Goal: Complete Application Form: Complete application form

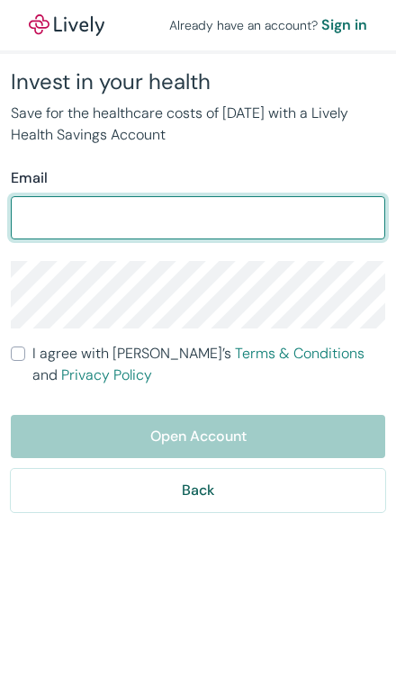
click at [308, 214] on input "Email" at bounding box center [198, 218] width 375 height 36
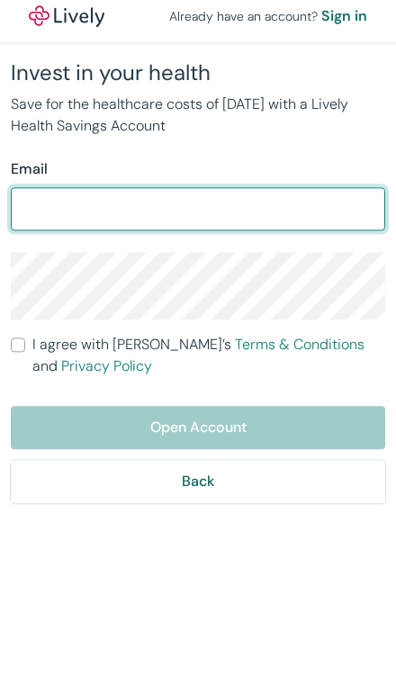
type input "[EMAIL_ADDRESS][DOMAIN_NAME]"
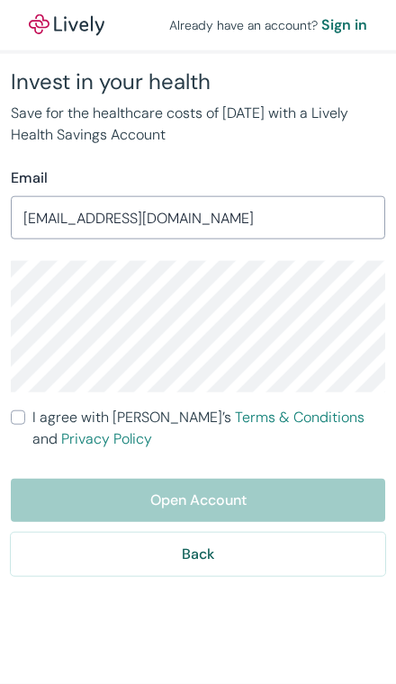
scroll to position [9, 0]
click at [34, 385] on form "Email [EMAIL_ADDRESS][DOMAIN_NAME] ​ I agree with [PERSON_NAME]’s Terms & Condi…" at bounding box center [198, 372] width 375 height 409
click at [16, 415] on input "I agree with Lively’s Terms & Conditions and Privacy Policy" at bounding box center [18, 418] width 14 height 14
checkbox input "true"
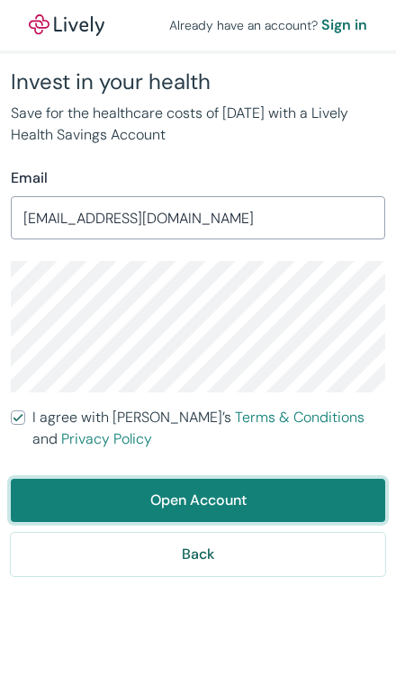
click at [61, 488] on button "Open Account" at bounding box center [198, 500] width 375 height 43
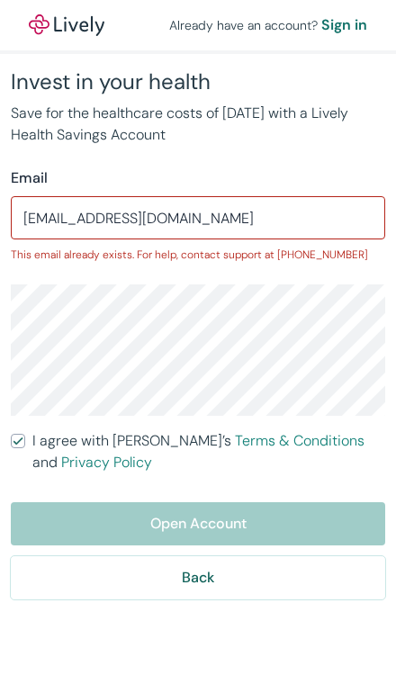
click at [354, 14] on div "Sign in" at bounding box center [345, 25] width 46 height 22
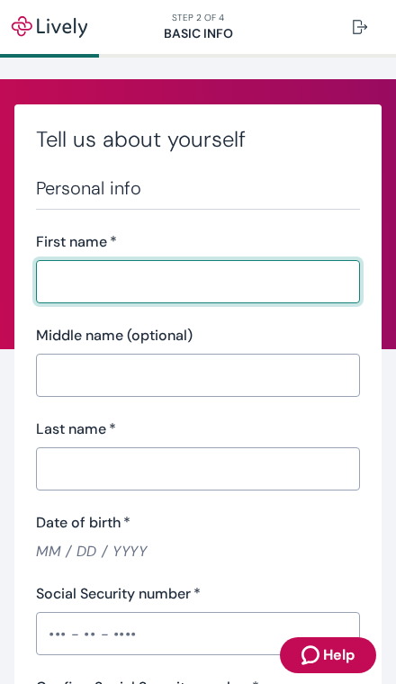
click at [68, 297] on input "First name   *" at bounding box center [198, 282] width 324 height 36
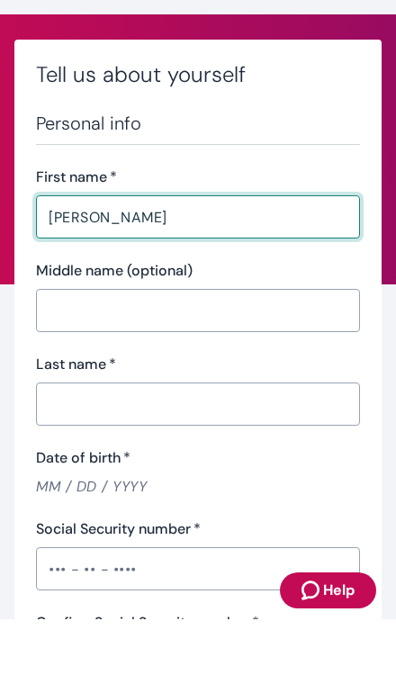
type input "[PERSON_NAME]"
click at [47, 451] on input "Last name   *" at bounding box center [198, 469] width 324 height 36
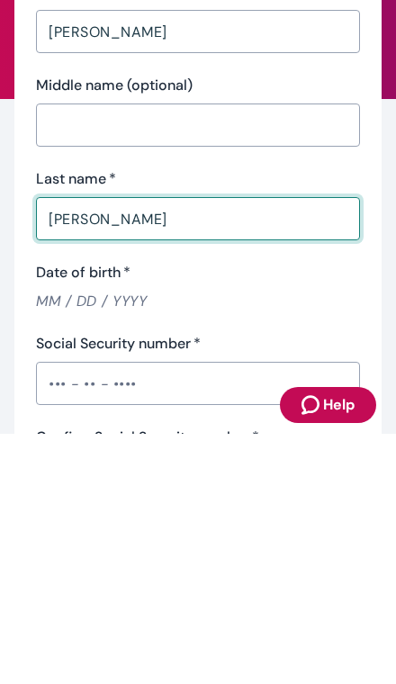
type input "Gallaher"
click at [58, 541] on input "Date of birth   *" at bounding box center [198, 551] width 324 height 21
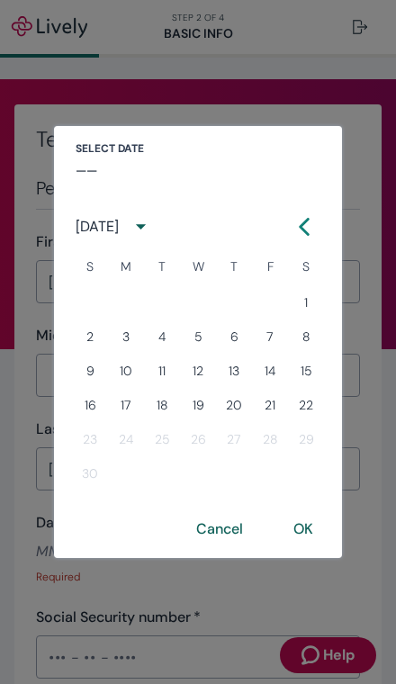
click at [95, 238] on div "September 2007" at bounding box center [117, 226] width 82 height 33
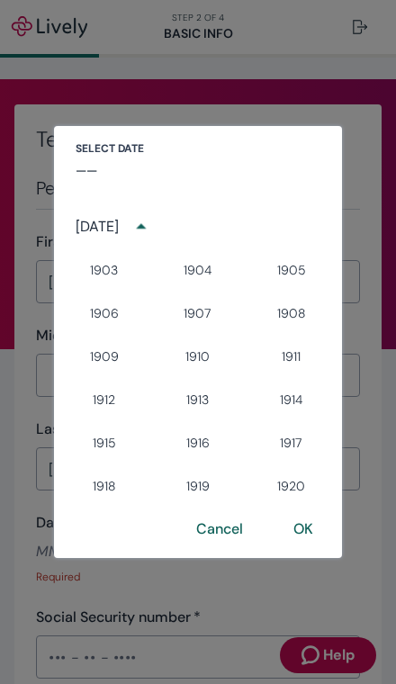
scroll to position [1261, 0]
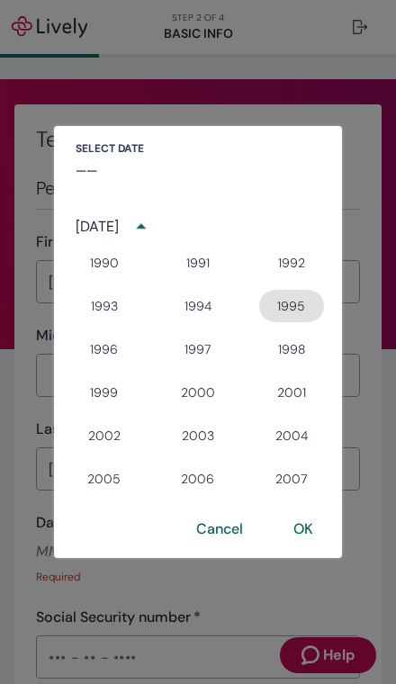
click at [293, 302] on button "1995" at bounding box center [291, 306] width 65 height 32
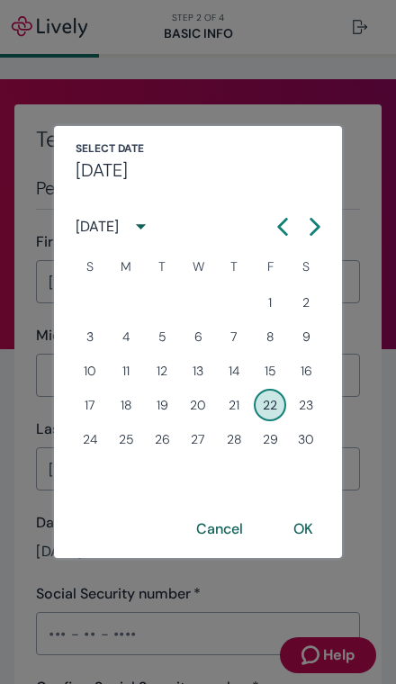
click at [118, 230] on div "September 1995" at bounding box center [97, 227] width 43 height 22
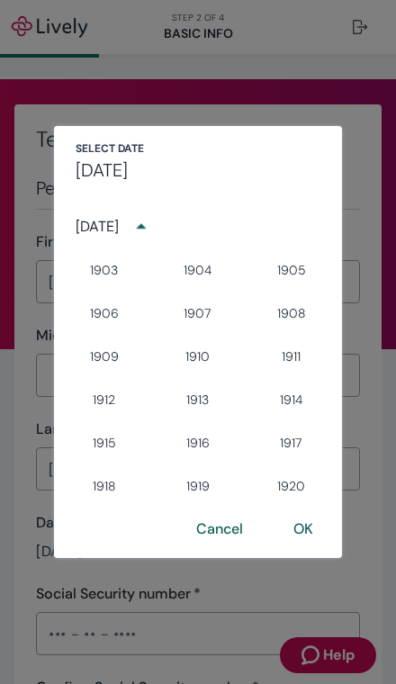
scroll to position [1192, 0]
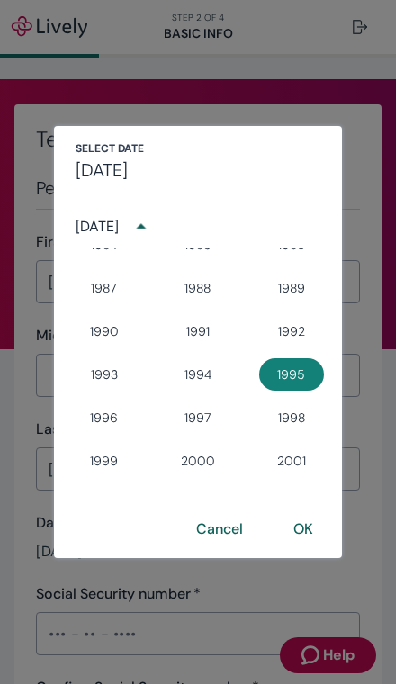
click at [102, 238] on div "September 1995" at bounding box center [117, 226] width 82 height 33
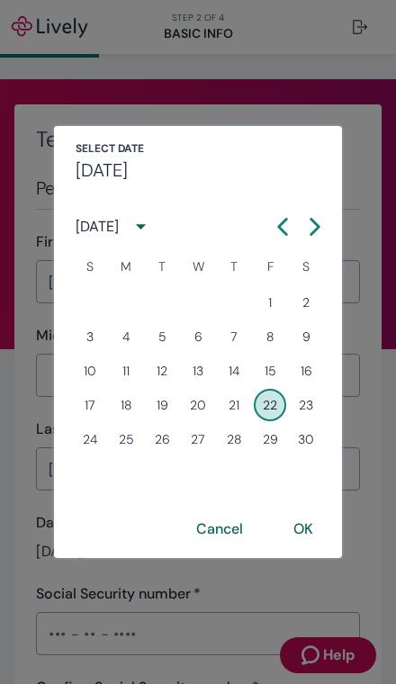
click at [167, 342] on button "5" at bounding box center [162, 337] width 32 height 32
click at [119, 222] on div "September 1995" at bounding box center [97, 227] width 43 height 22
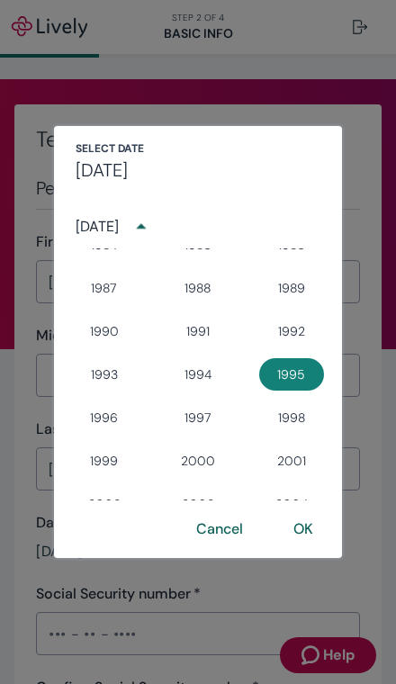
click at [118, 216] on div "September 1995" at bounding box center [97, 227] width 43 height 22
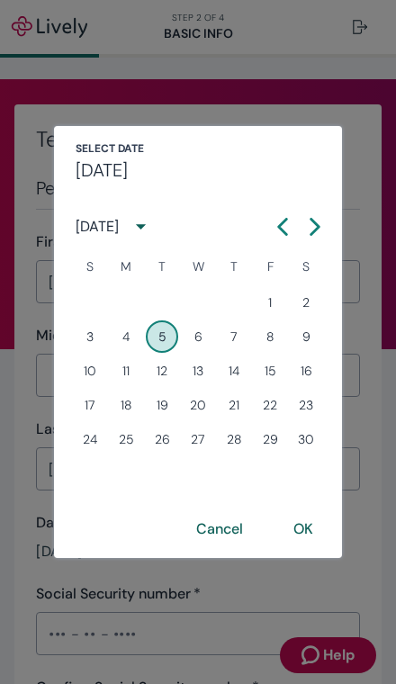
click at [95, 224] on div "September 1995" at bounding box center [97, 227] width 43 height 22
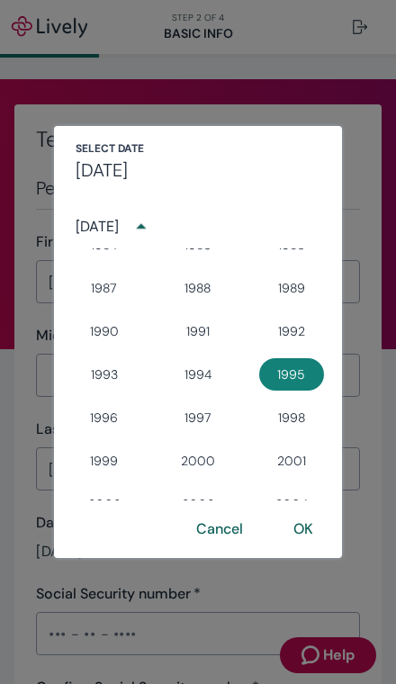
click at [119, 228] on div "September 1995" at bounding box center [97, 227] width 43 height 22
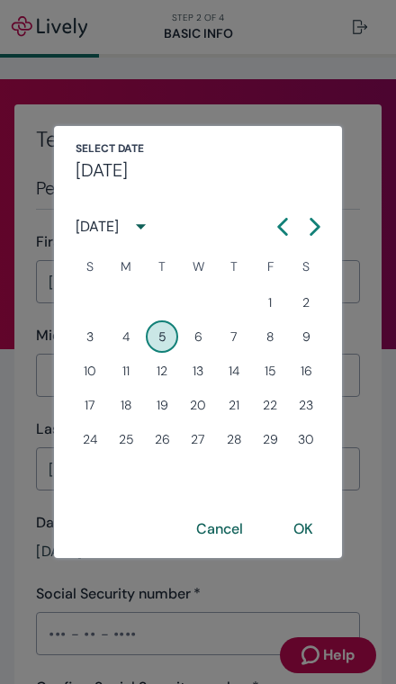
click at [273, 228] on button "Previous month" at bounding box center [283, 227] width 32 height 32
click at [277, 229] on icon "Calendar left arrow" at bounding box center [283, 227] width 18 height 18
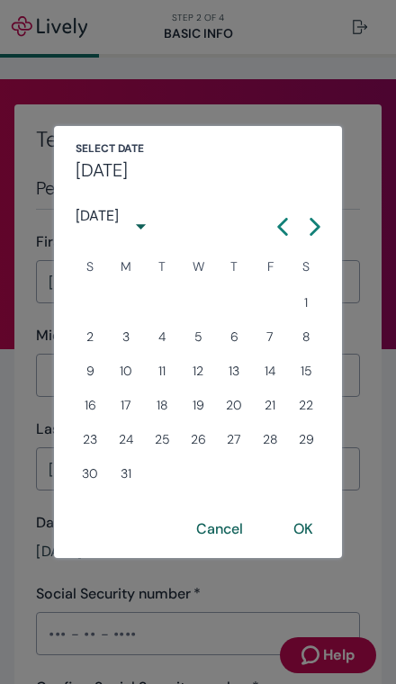
click at [276, 228] on icon "Calendar left arrow" at bounding box center [283, 227] width 18 height 18
click at [276, 231] on icon "Calendar left arrow" at bounding box center [283, 227] width 18 height 18
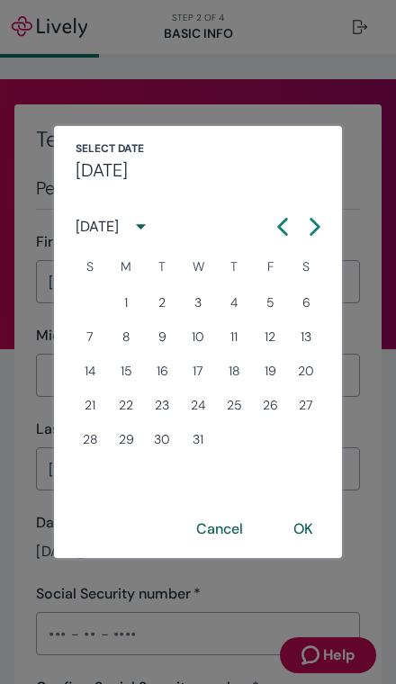
click at [275, 231] on icon "Calendar left arrow" at bounding box center [283, 227] width 18 height 18
click at [280, 229] on icon "Calendar left arrow" at bounding box center [283, 226] width 8 height 15
click at [284, 228] on icon "Calendar left arrow" at bounding box center [283, 227] width 18 height 18
click at [322, 229] on icon "Calendar right arrow" at bounding box center [315, 227] width 18 height 18
click at [86, 336] on button "5" at bounding box center [90, 337] width 32 height 32
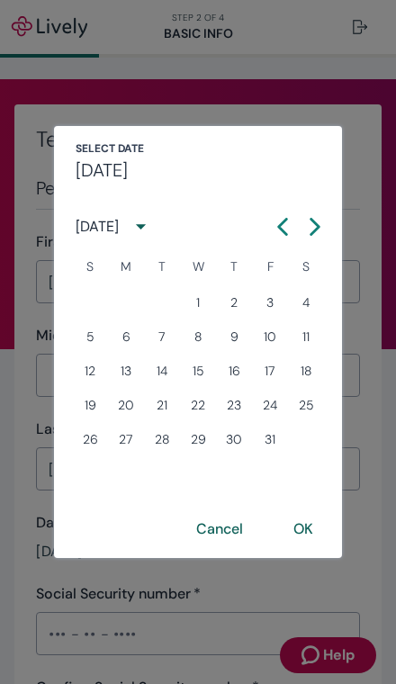
type input "03 / 05 / 1995"
click at [315, 532] on button "OK" at bounding box center [303, 529] width 63 height 43
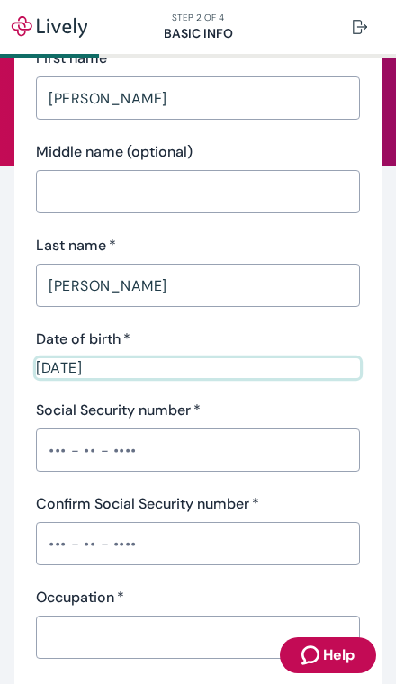
scroll to position [202, 0]
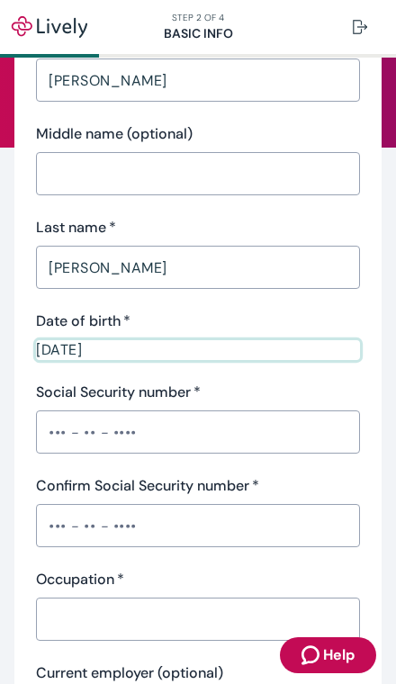
click at [260, 439] on input "Social Security number   *" at bounding box center [198, 432] width 324 height 36
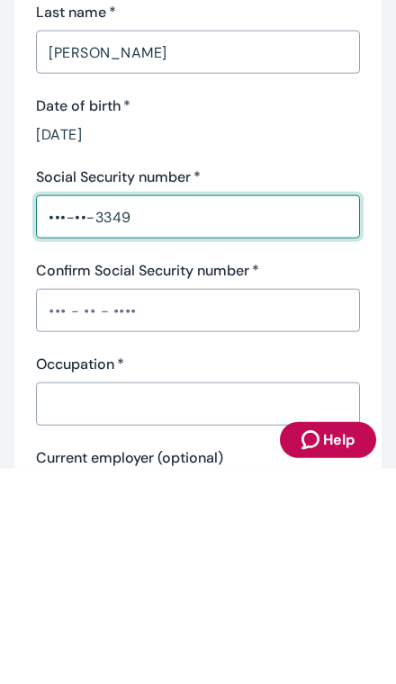
type input "•••-••-3349"
click at [242, 508] on input "Confirm Social Security number   *" at bounding box center [198, 526] width 324 height 36
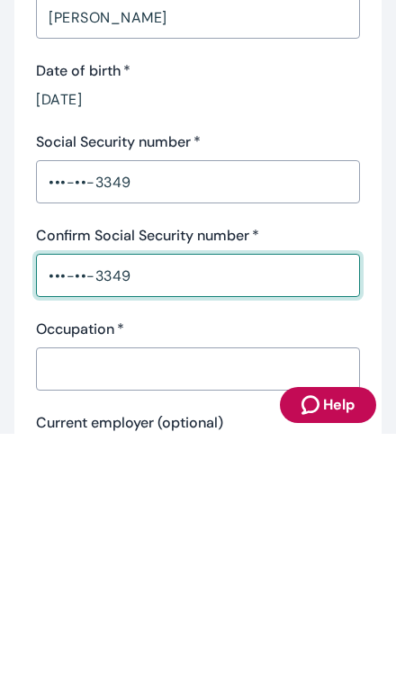
type input "•••-••-3349"
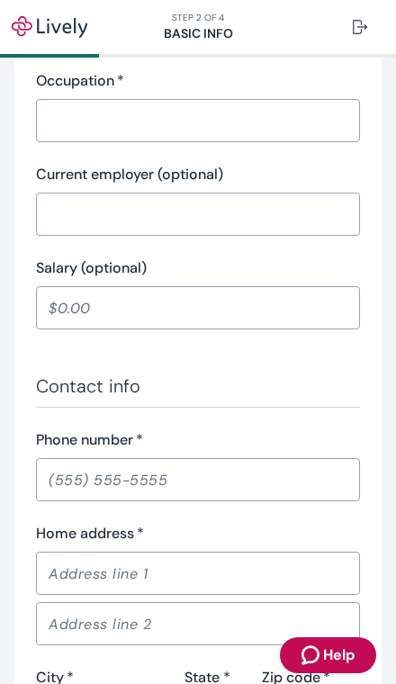
scroll to position [785, 0]
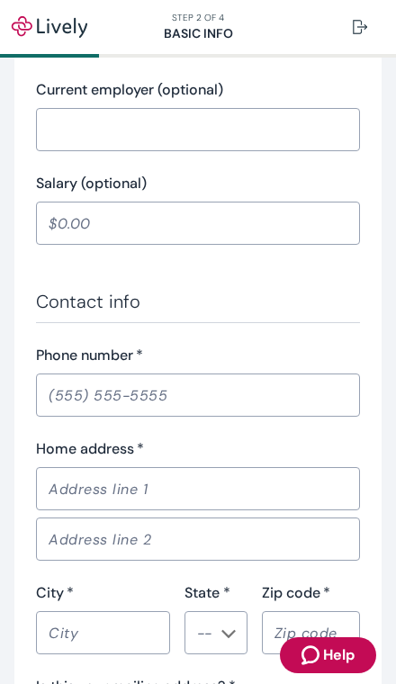
click at [66, 408] on input "Phone number   *" at bounding box center [198, 395] width 324 height 36
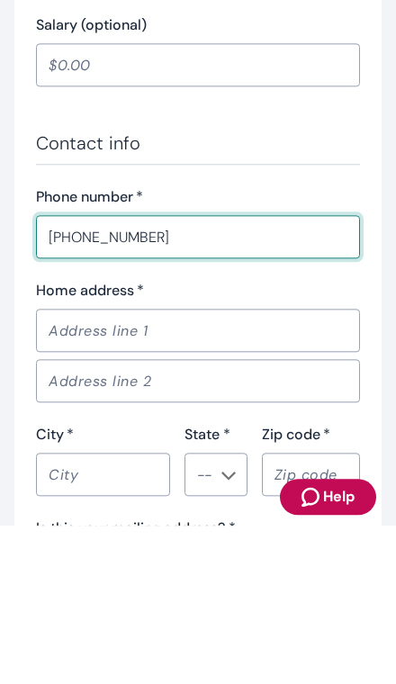
type input "(626) 360-6240"
click at [57, 471] on input "Home address   *" at bounding box center [198, 489] width 324 height 36
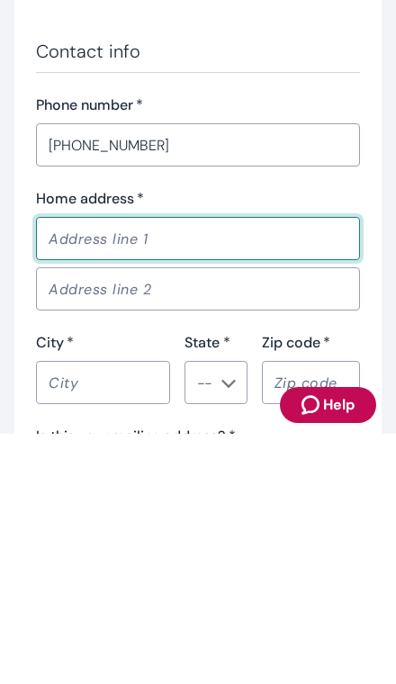
type input "5045 Rosemead Blvd"
type input "San Gabriel"
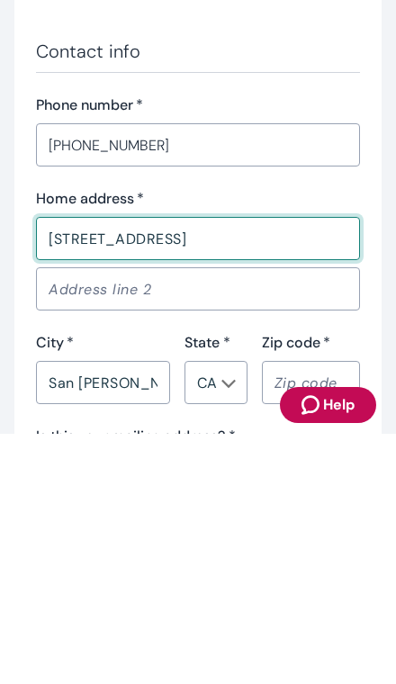
type input "CA"
type input "91776"
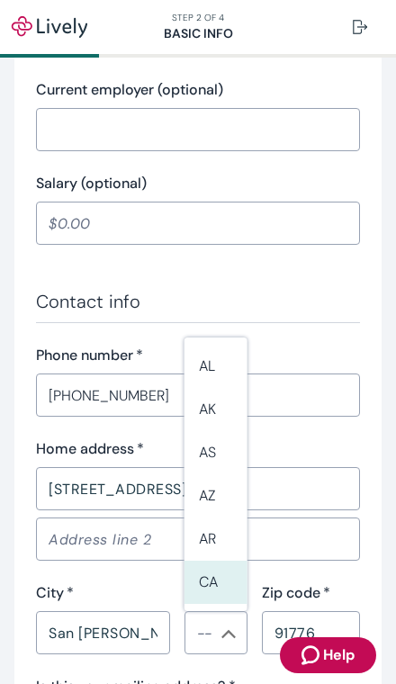
click at [209, 561] on li "CA" at bounding box center [216, 582] width 63 height 43
type input "CA"
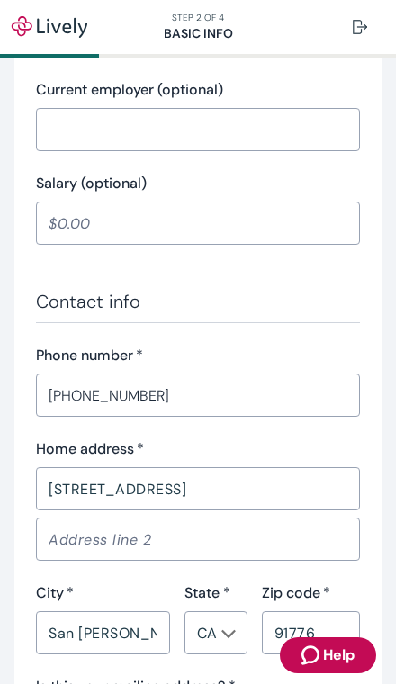
click at [67, 539] on input "Address line 2" at bounding box center [198, 539] width 324 height 36
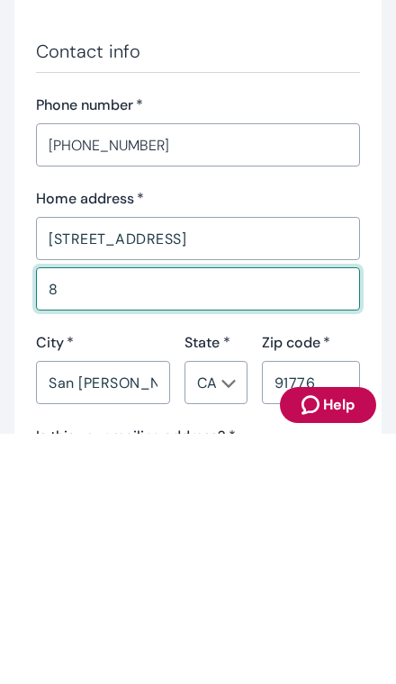
type input "8"
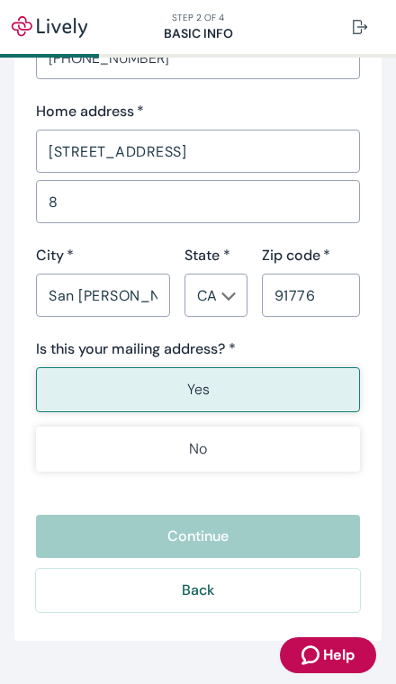
scroll to position [1123, 0]
click at [66, 394] on button "Yes" at bounding box center [198, 389] width 324 height 45
click at [316, 538] on div "Back Continue" at bounding box center [198, 563] width 324 height 97
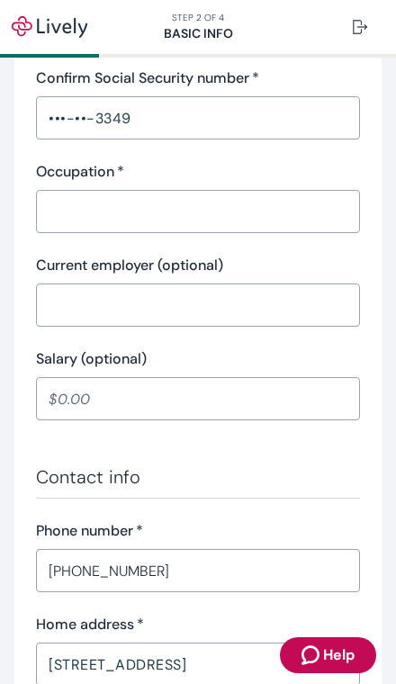
scroll to position [583, 0]
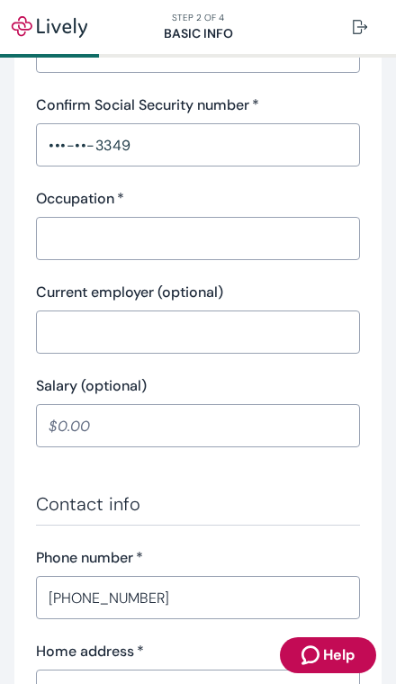
click at [81, 439] on input "Salary (optional)" at bounding box center [198, 426] width 324 height 36
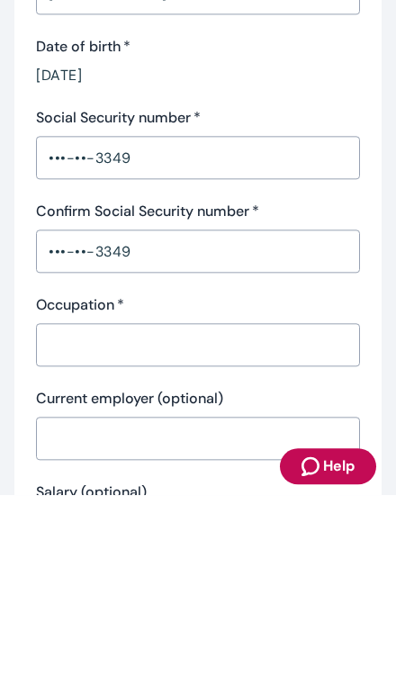
scroll to position [276, 0]
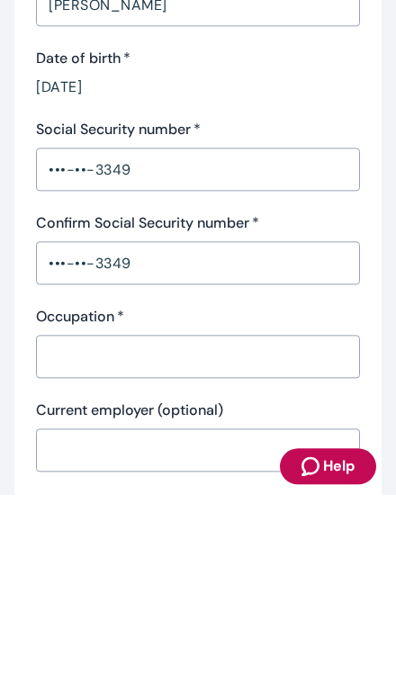
click at [74, 528] on input "Occupation   *" at bounding box center [198, 546] width 324 height 36
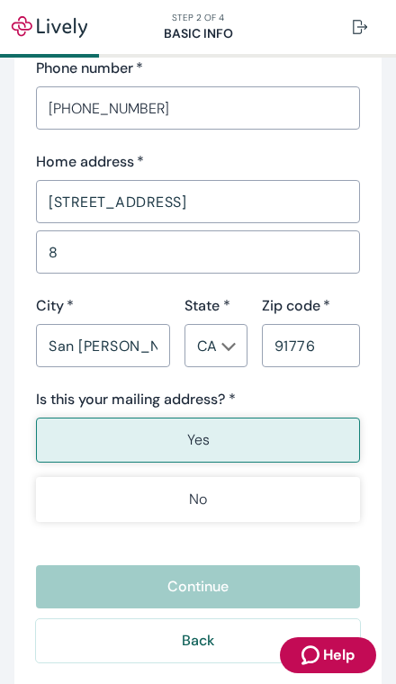
scroll to position [1128, 0]
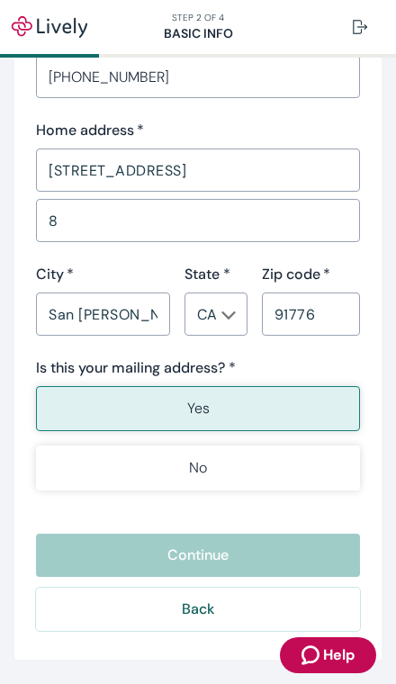
click at [334, 396] on button "Yes" at bounding box center [198, 408] width 324 height 45
click at [334, 395] on button "Yes" at bounding box center [198, 408] width 324 height 45
click at [244, 551] on div "Back Continue" at bounding box center [198, 582] width 324 height 97
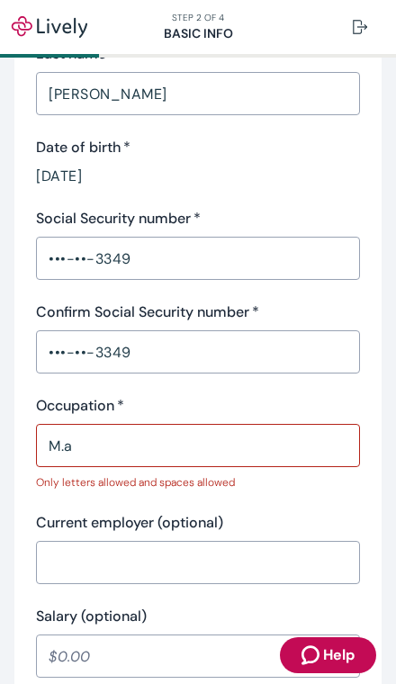
scroll to position [548, 0]
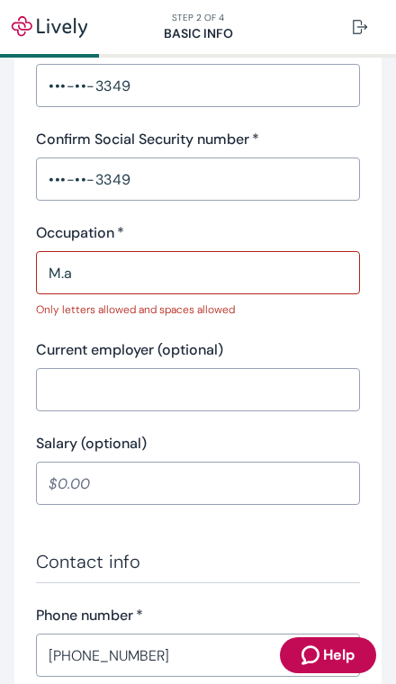
click at [87, 281] on input "M.a" at bounding box center [198, 273] width 324 height 36
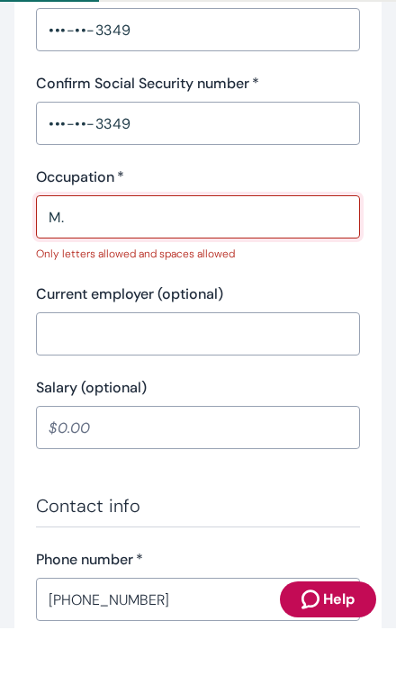
type input "M"
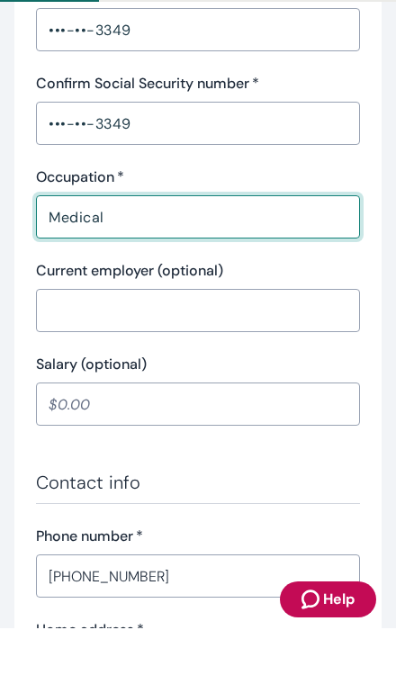
type input "Medical"
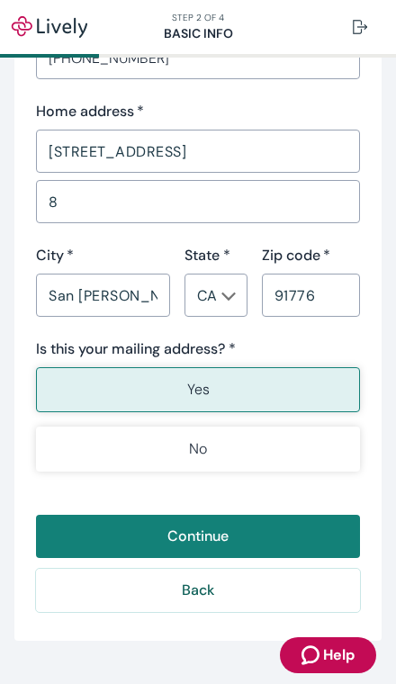
scroll to position [1123, 0]
click at [322, 385] on button "Yes" at bounding box center [198, 389] width 324 height 45
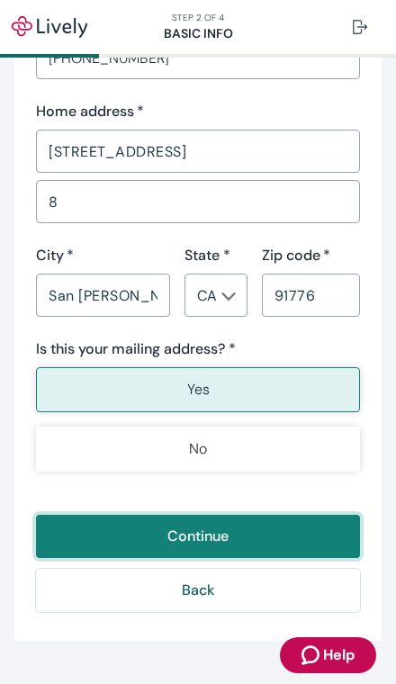
click at [64, 530] on button "Continue" at bounding box center [198, 536] width 324 height 43
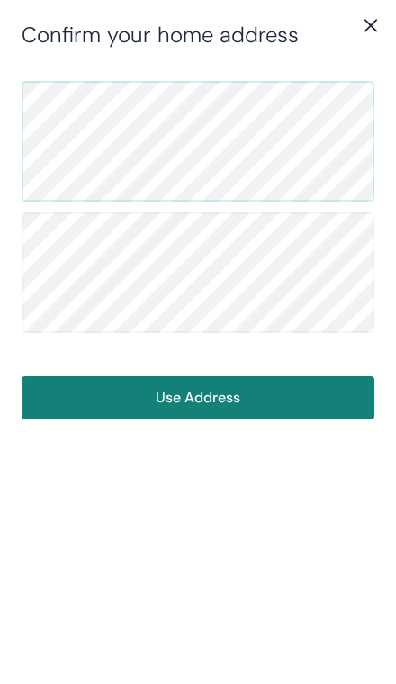
click at [340, 402] on button "Use Address" at bounding box center [198, 397] width 353 height 43
click at [339, 398] on button "Use Address" at bounding box center [198, 397] width 353 height 43
click at [314, 396] on button "Use Address" at bounding box center [198, 397] width 353 height 43
click at [321, 400] on button "Use Address" at bounding box center [198, 397] width 353 height 43
click at [323, 398] on button "Use Address" at bounding box center [198, 397] width 353 height 43
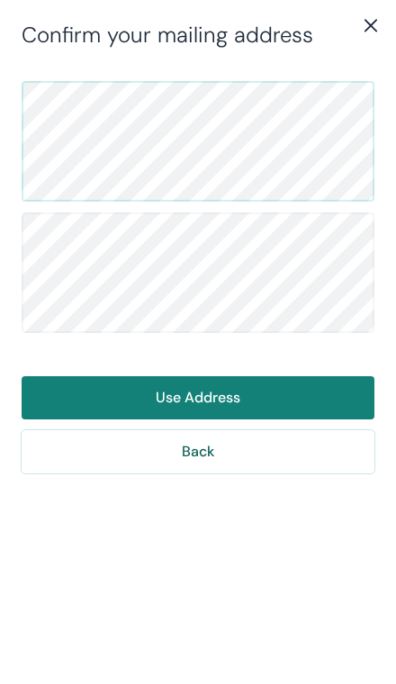
click at [327, 392] on button "Use Address" at bounding box center [198, 397] width 353 height 43
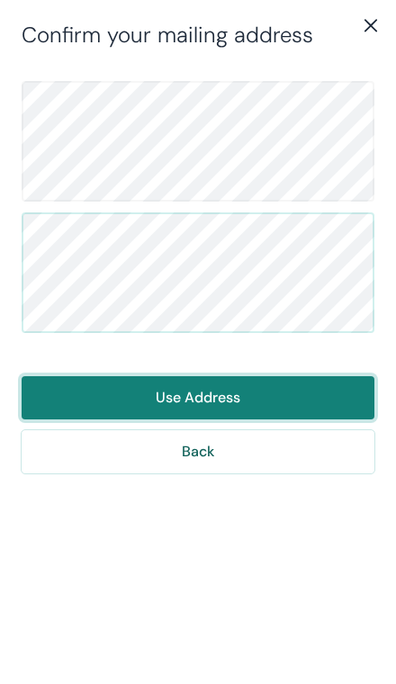
click at [283, 394] on button "Use Address" at bounding box center [198, 397] width 353 height 43
click at [249, 394] on button "Use Address" at bounding box center [198, 397] width 353 height 43
click at [217, 403] on button "Use Address" at bounding box center [198, 397] width 353 height 43
click at [216, 403] on button "Use Address" at bounding box center [198, 397] width 353 height 43
click at [227, 384] on button "Use Address" at bounding box center [198, 397] width 353 height 43
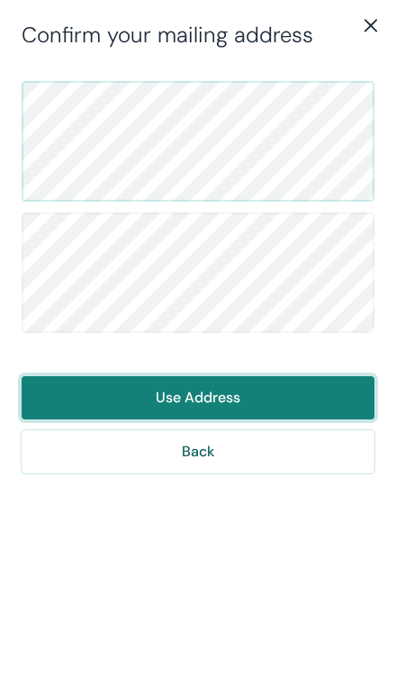
click at [227, 384] on button "Use Address" at bounding box center [198, 397] width 353 height 43
click at [239, 398] on button "Use Address" at bounding box center [198, 397] width 353 height 43
click at [195, 393] on button "Use Address" at bounding box center [198, 397] width 353 height 43
click at [162, 405] on button "Use Address" at bounding box center [198, 397] width 353 height 43
click at [161, 404] on button "Use Address" at bounding box center [198, 397] width 353 height 43
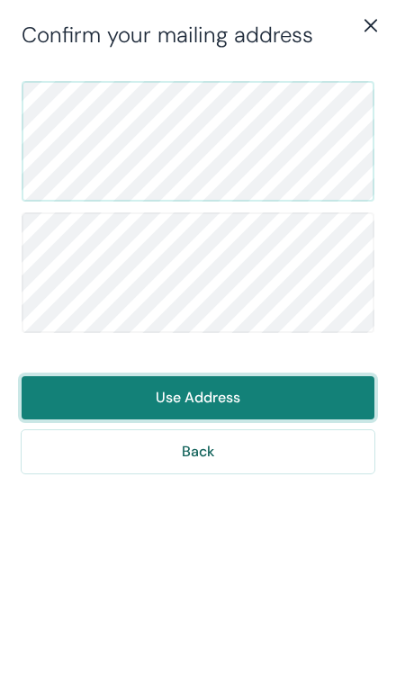
click at [164, 404] on button "Use Address" at bounding box center [198, 397] width 353 height 43
click at [161, 415] on button "Use Address" at bounding box center [198, 397] width 353 height 43
click at [213, 391] on button "Use Address" at bounding box center [198, 397] width 353 height 43
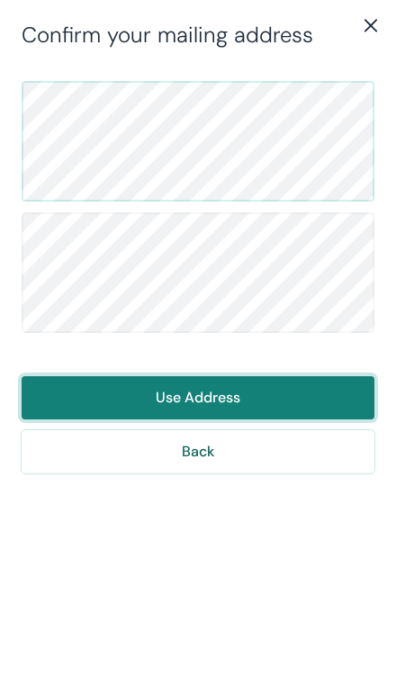
click at [213, 391] on button "Use Address" at bounding box center [198, 397] width 353 height 43
click at [213, 399] on button "Use Address" at bounding box center [198, 397] width 353 height 43
click at [235, 412] on button "Use Address" at bounding box center [198, 397] width 353 height 43
click at [256, 388] on button "Use Address" at bounding box center [198, 397] width 353 height 43
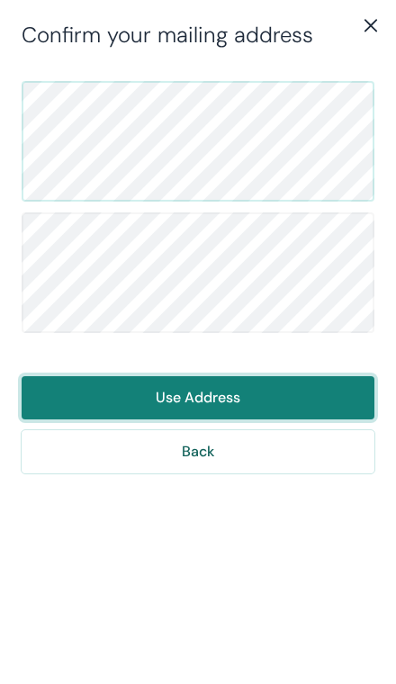
click at [276, 402] on button "Use Address" at bounding box center [198, 397] width 353 height 43
click at [237, 405] on button "Use Address" at bounding box center [198, 397] width 353 height 43
click at [237, 404] on button "Use Address" at bounding box center [198, 397] width 353 height 43
click at [226, 398] on button "Use Address" at bounding box center [198, 397] width 353 height 43
click at [230, 396] on button "Use Address" at bounding box center [198, 397] width 353 height 43
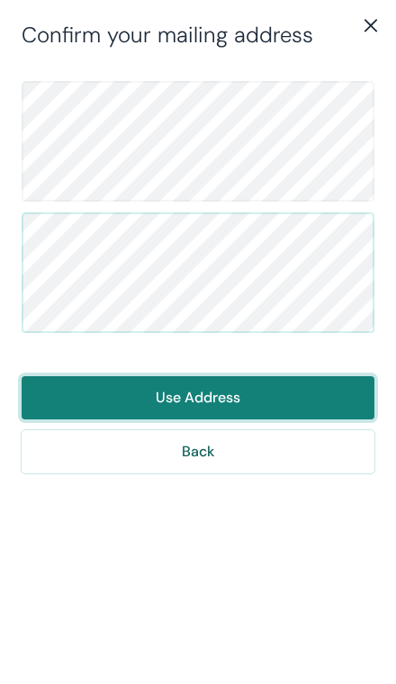
click at [229, 396] on button "Use Address" at bounding box center [198, 397] width 353 height 43
click at [228, 397] on button "Use Address" at bounding box center [198, 397] width 353 height 43
click at [227, 396] on button "Use Address" at bounding box center [198, 397] width 353 height 43
click at [228, 391] on button "Use Address" at bounding box center [198, 397] width 353 height 43
click at [183, 400] on button "Use Address" at bounding box center [198, 397] width 353 height 43
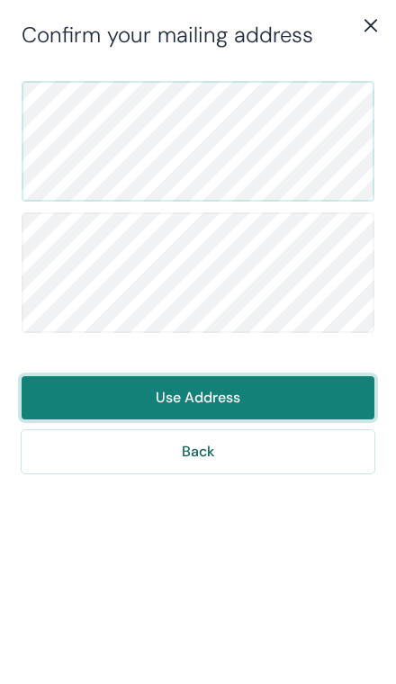
click at [327, 402] on button "Use Address" at bounding box center [198, 397] width 353 height 43
click at [326, 402] on button "Use Address" at bounding box center [198, 397] width 353 height 43
click at [324, 396] on button "Use Address" at bounding box center [198, 397] width 353 height 43
click at [323, 395] on button "Use Address" at bounding box center [198, 397] width 353 height 43
click at [308, 393] on button "Use Address" at bounding box center [198, 397] width 353 height 43
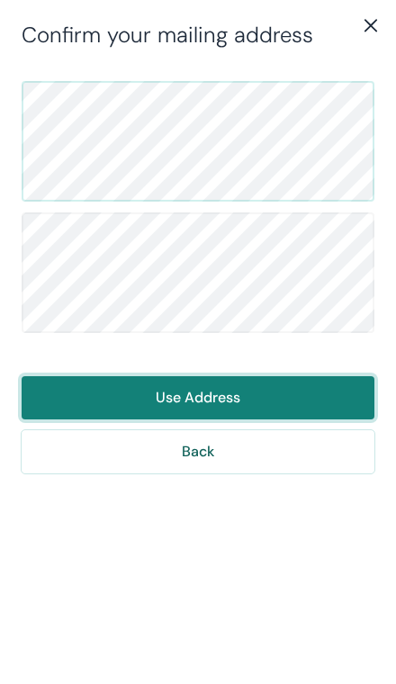
click at [204, 399] on button "Use Address" at bounding box center [198, 397] width 353 height 43
click at [239, 400] on button "Use Address" at bounding box center [198, 397] width 353 height 43
click at [239, 399] on button "Use Address" at bounding box center [198, 397] width 353 height 43
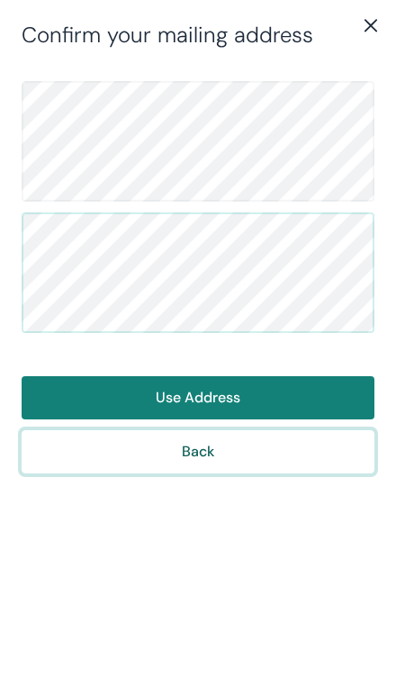
click at [212, 449] on button "Back" at bounding box center [198, 451] width 353 height 43
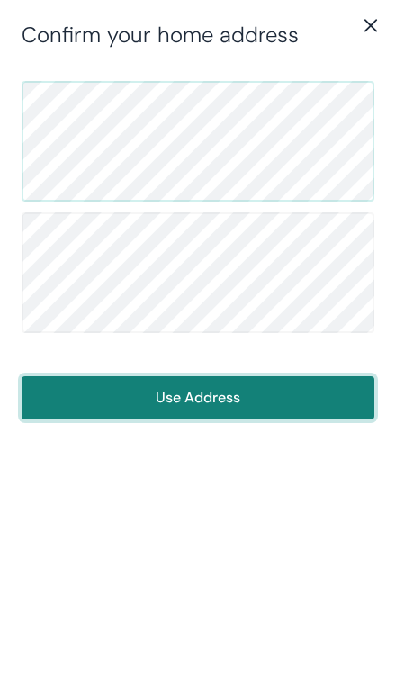
click at [279, 400] on button "Use Address" at bounding box center [198, 397] width 353 height 43
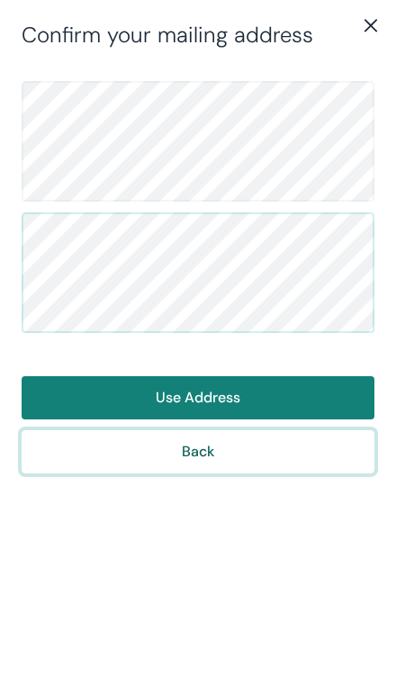
click at [222, 460] on button "Back" at bounding box center [198, 451] width 353 height 43
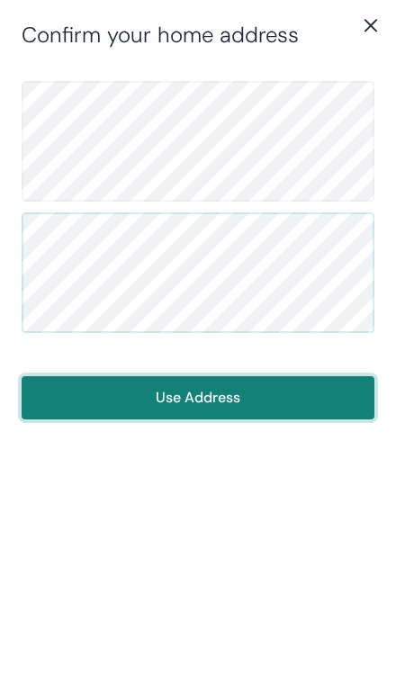
click at [294, 398] on button "Use Address" at bounding box center [198, 397] width 353 height 43
click at [282, 400] on button "Use Address" at bounding box center [198, 397] width 353 height 43
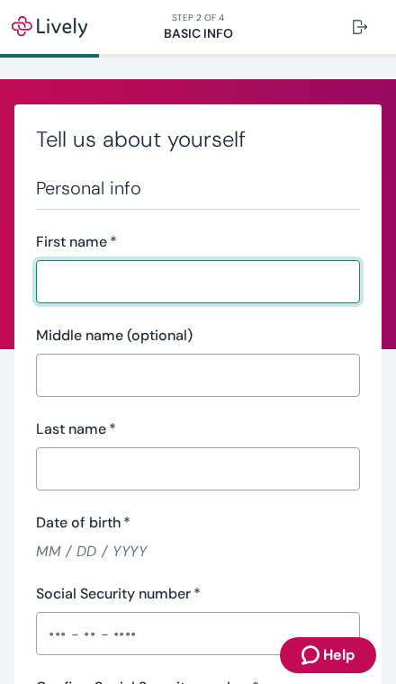
click at [363, 25] on div at bounding box center [360, 27] width 14 height 14
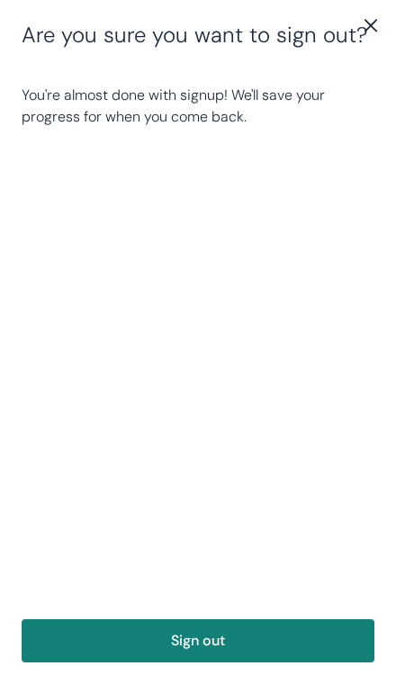
click at [368, 16] on icon "close" at bounding box center [371, 25] width 22 height 22
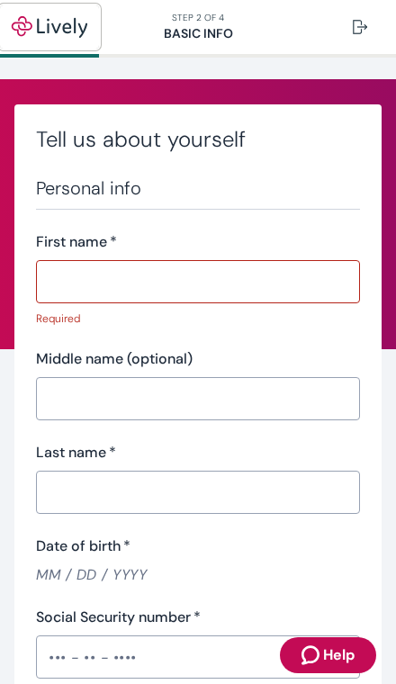
click at [60, 31] on img "button" at bounding box center [49, 27] width 77 height 22
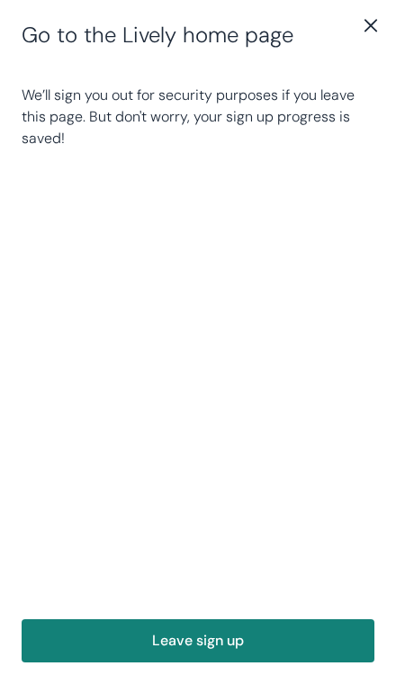
click at [225, 40] on h2 "Go to the Lively home page" at bounding box center [198, 35] width 353 height 27
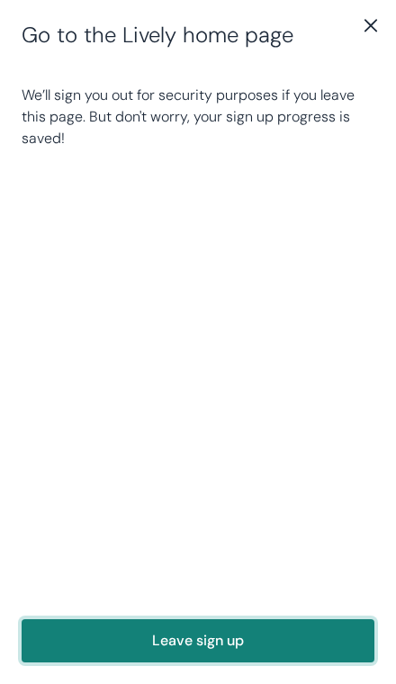
click at [251, 635] on button "Leave sign up" at bounding box center [198, 641] width 353 height 43
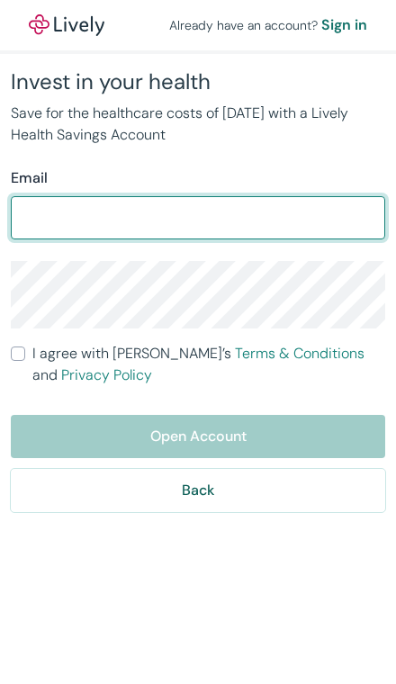
click at [204, 222] on input "Email" at bounding box center [198, 218] width 375 height 36
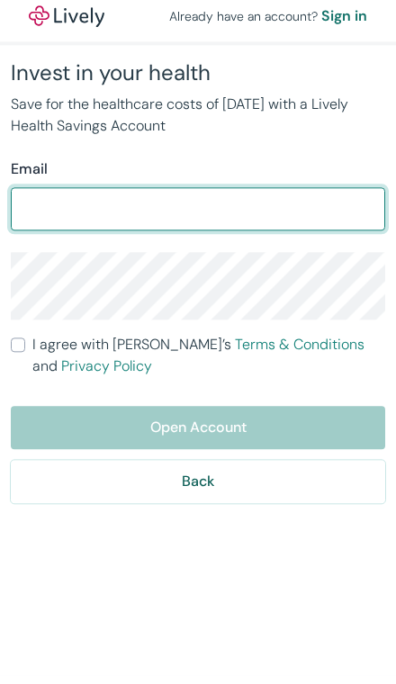
type input "[EMAIL_ADDRESS][DOMAIN_NAME]"
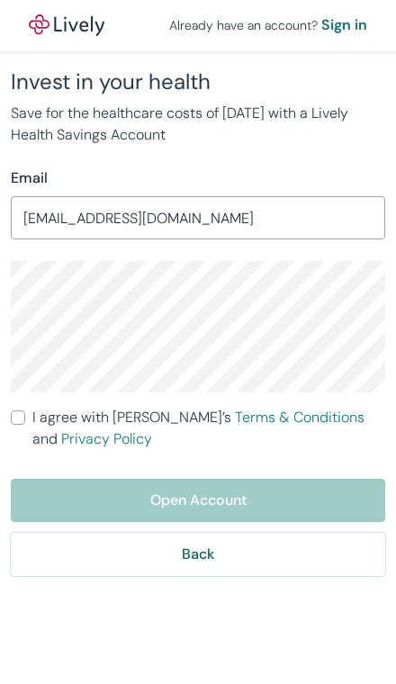
scroll to position [8, 0]
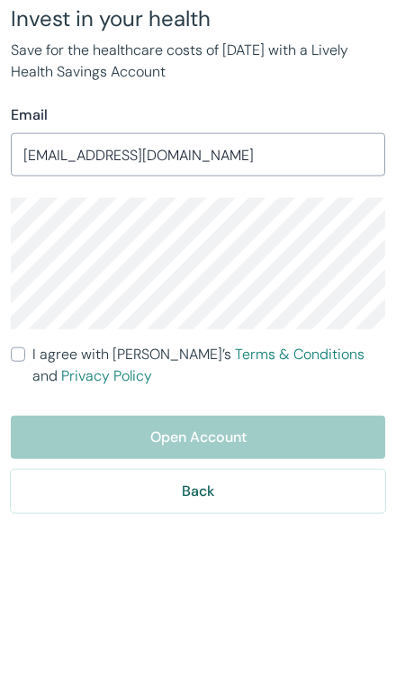
click at [18, 411] on input "I agree with Lively’s Terms & Conditions and Privacy Policy" at bounding box center [18, 418] width 14 height 14
checkbox input "true"
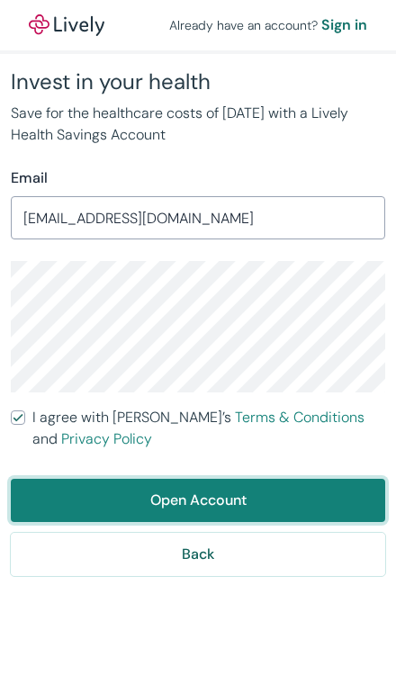
click at [54, 479] on button "Open Account" at bounding box center [198, 500] width 375 height 43
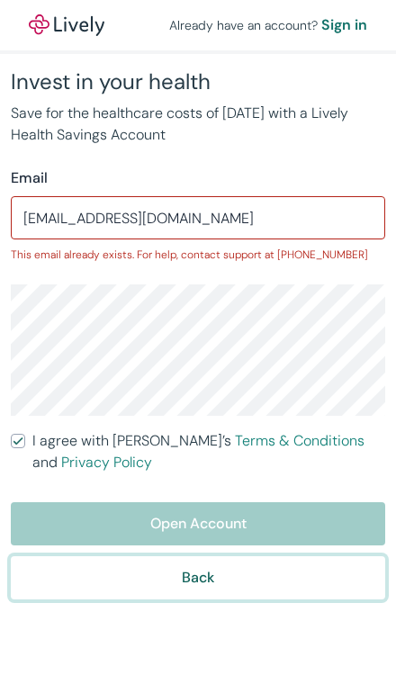
click at [238, 557] on button "Back" at bounding box center [198, 578] width 375 height 43
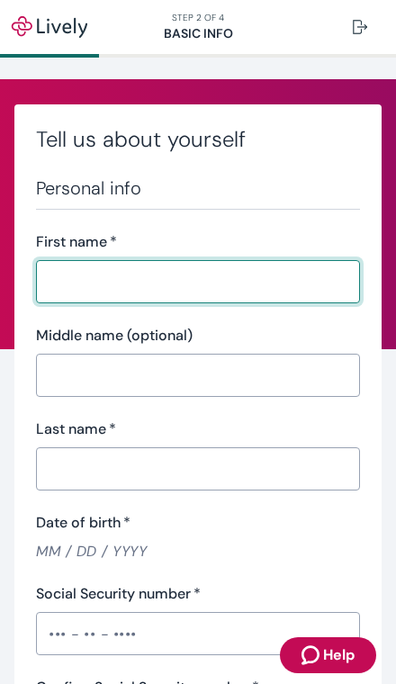
click at [338, 653] on span "Help" at bounding box center [339, 656] width 32 height 22
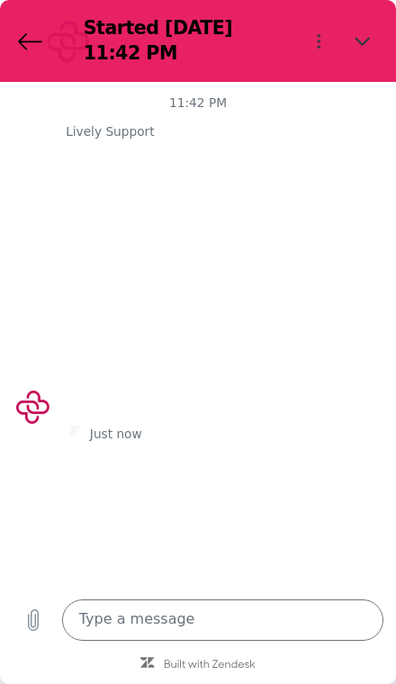
click at [322, 45] on icon "Options menu" at bounding box center [319, 41] width 16 height 16
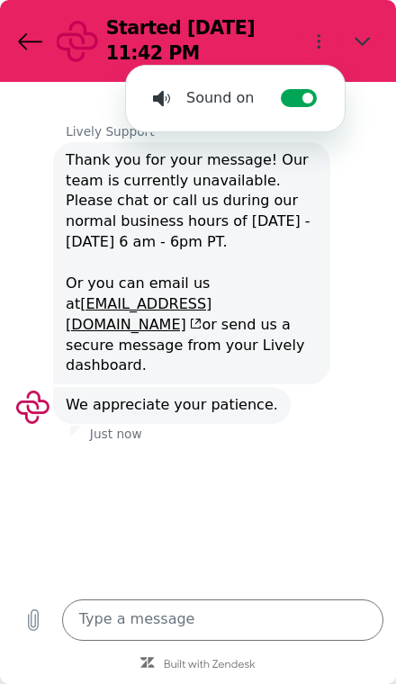
click at [358, 46] on icon "Close" at bounding box center [363, 41] width 16 height 16
type textarea "x"
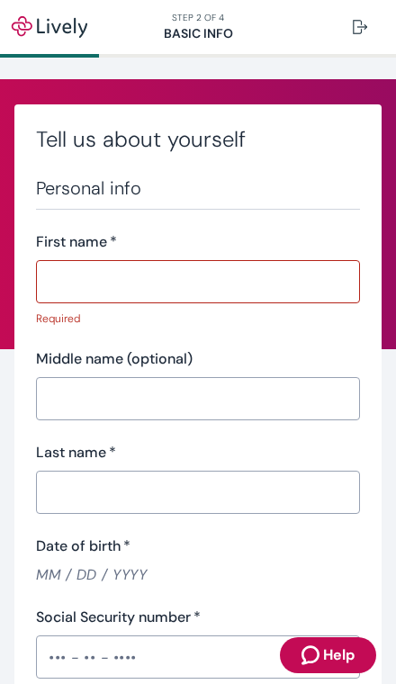
click at [75, 278] on input "First name   *" at bounding box center [198, 282] width 324 height 36
